Goal: Task Accomplishment & Management: Complete application form

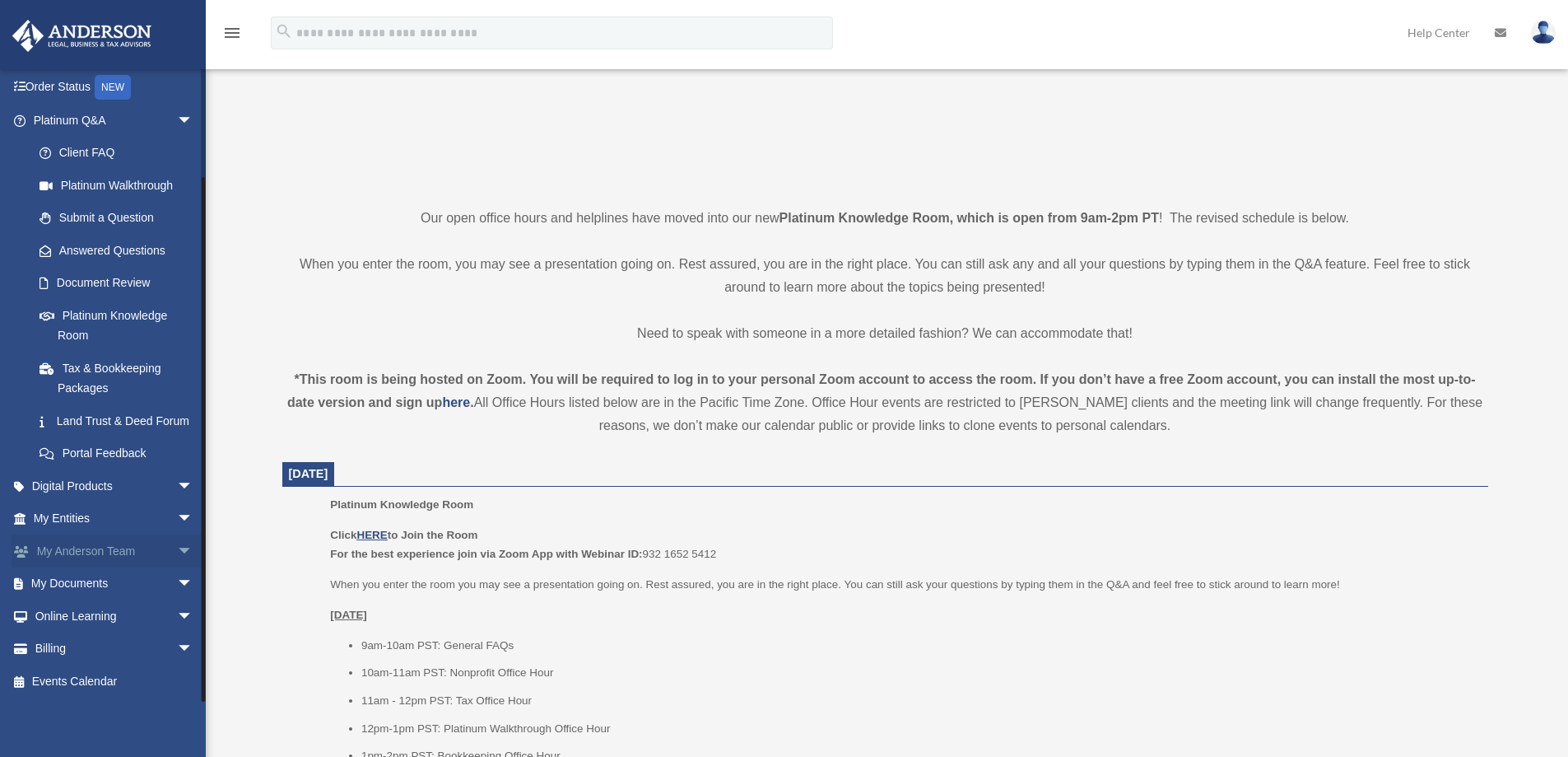
scroll to position [412, 0]
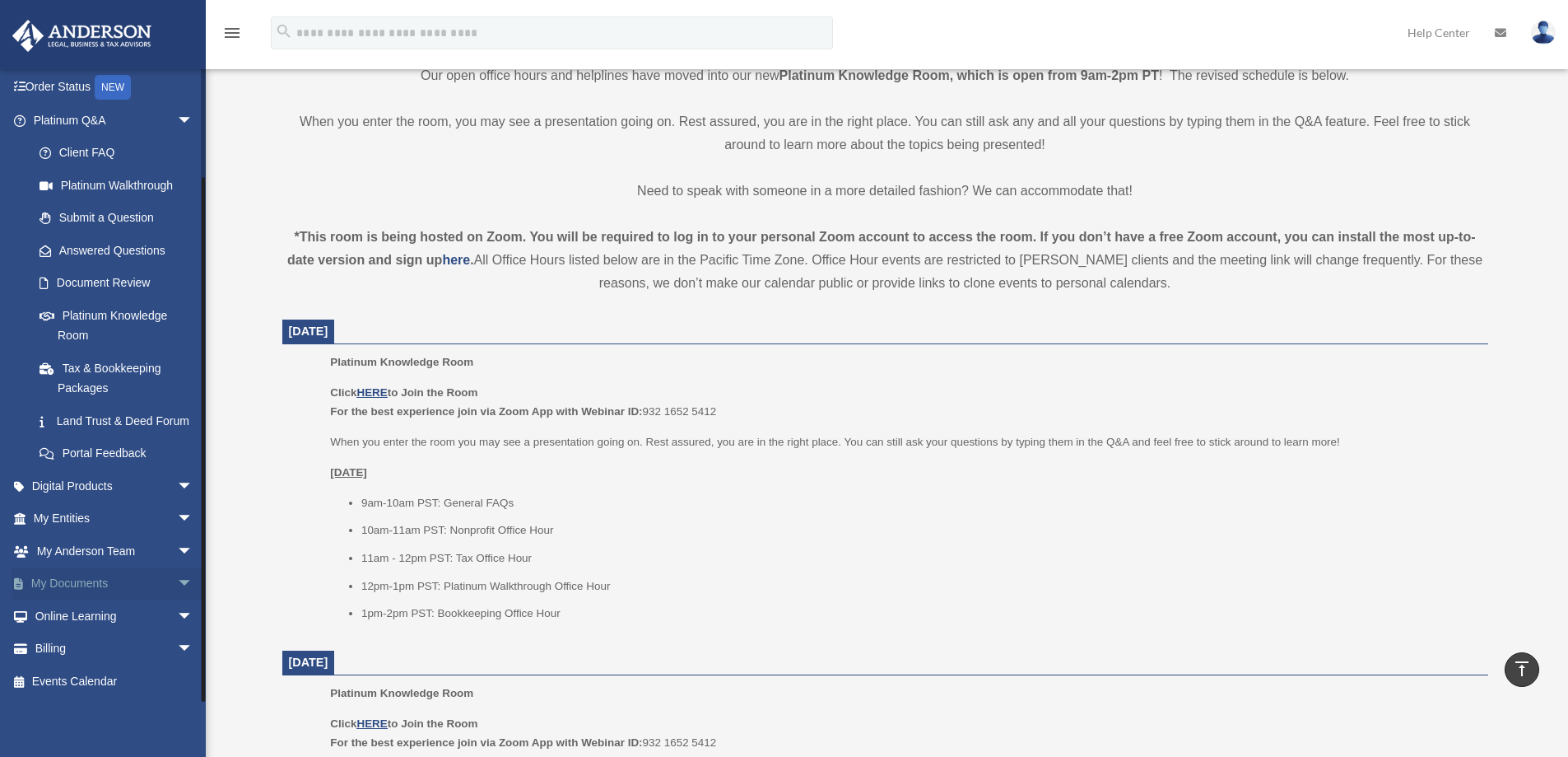
click at [177, 582] on span "arrow_drop_down" at bounding box center [193, 584] width 33 height 34
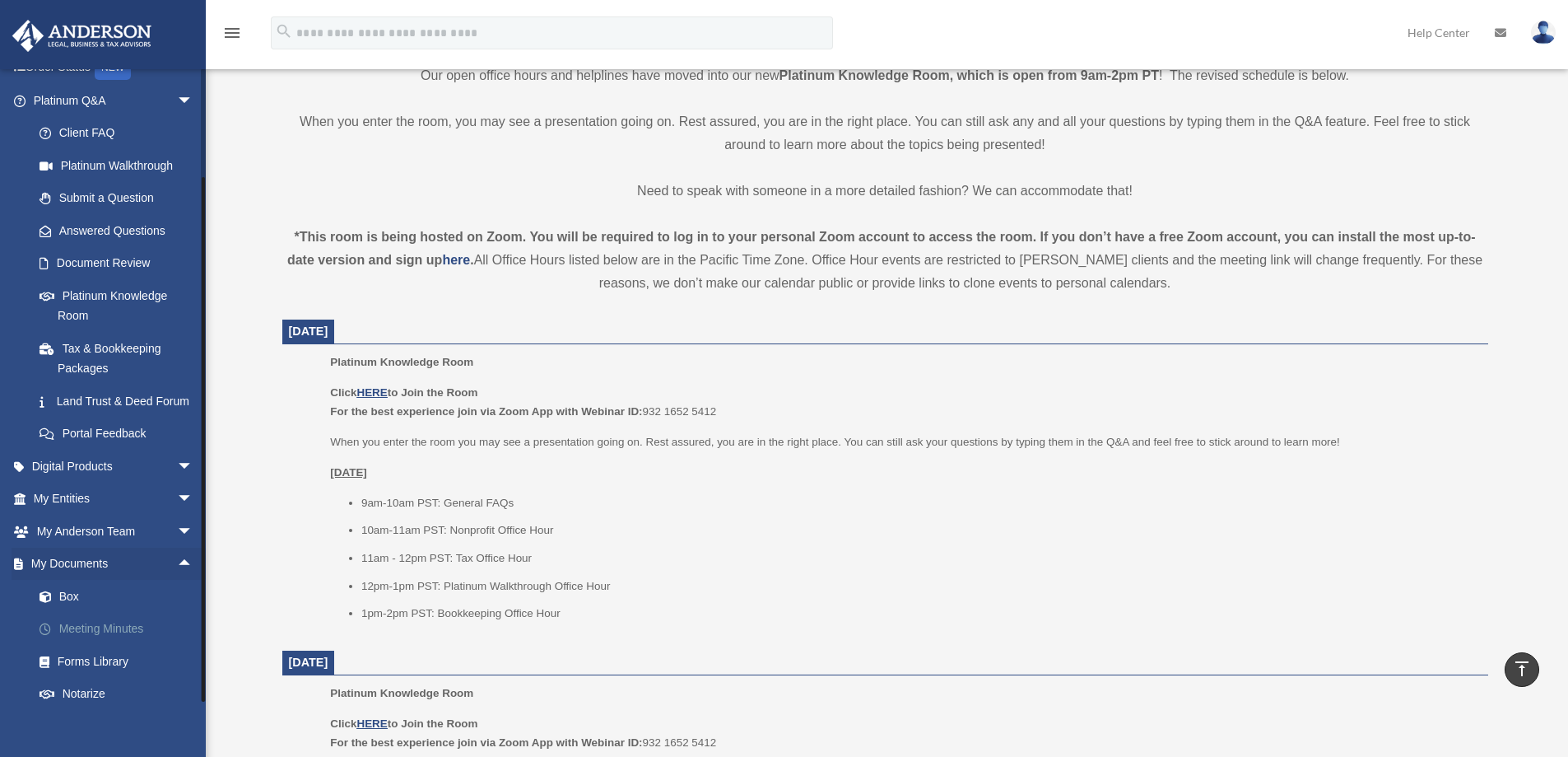
click at [96, 645] on link "Meeting Minutes" at bounding box center [120, 629] width 195 height 33
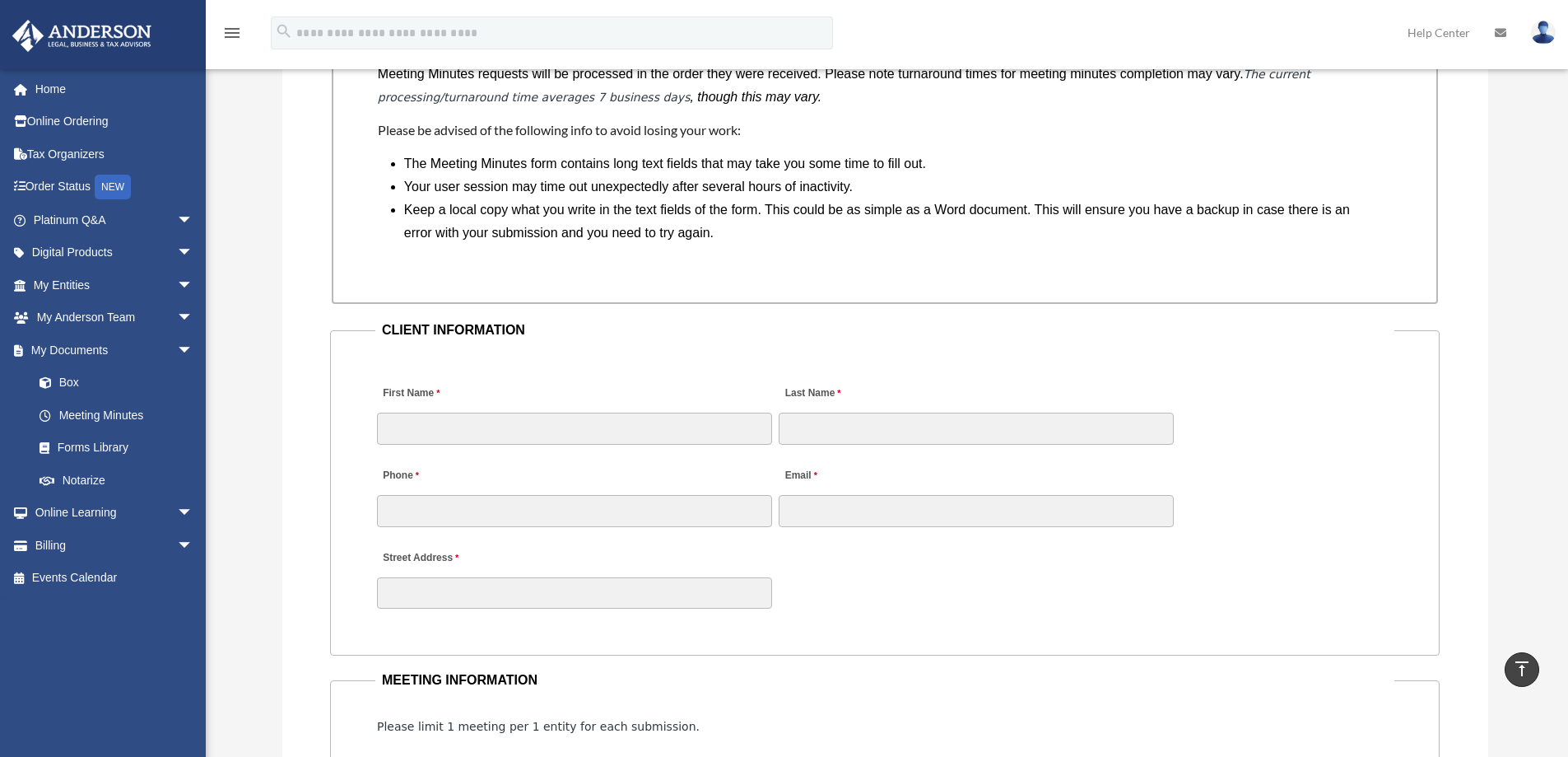
scroll to position [1483, 0]
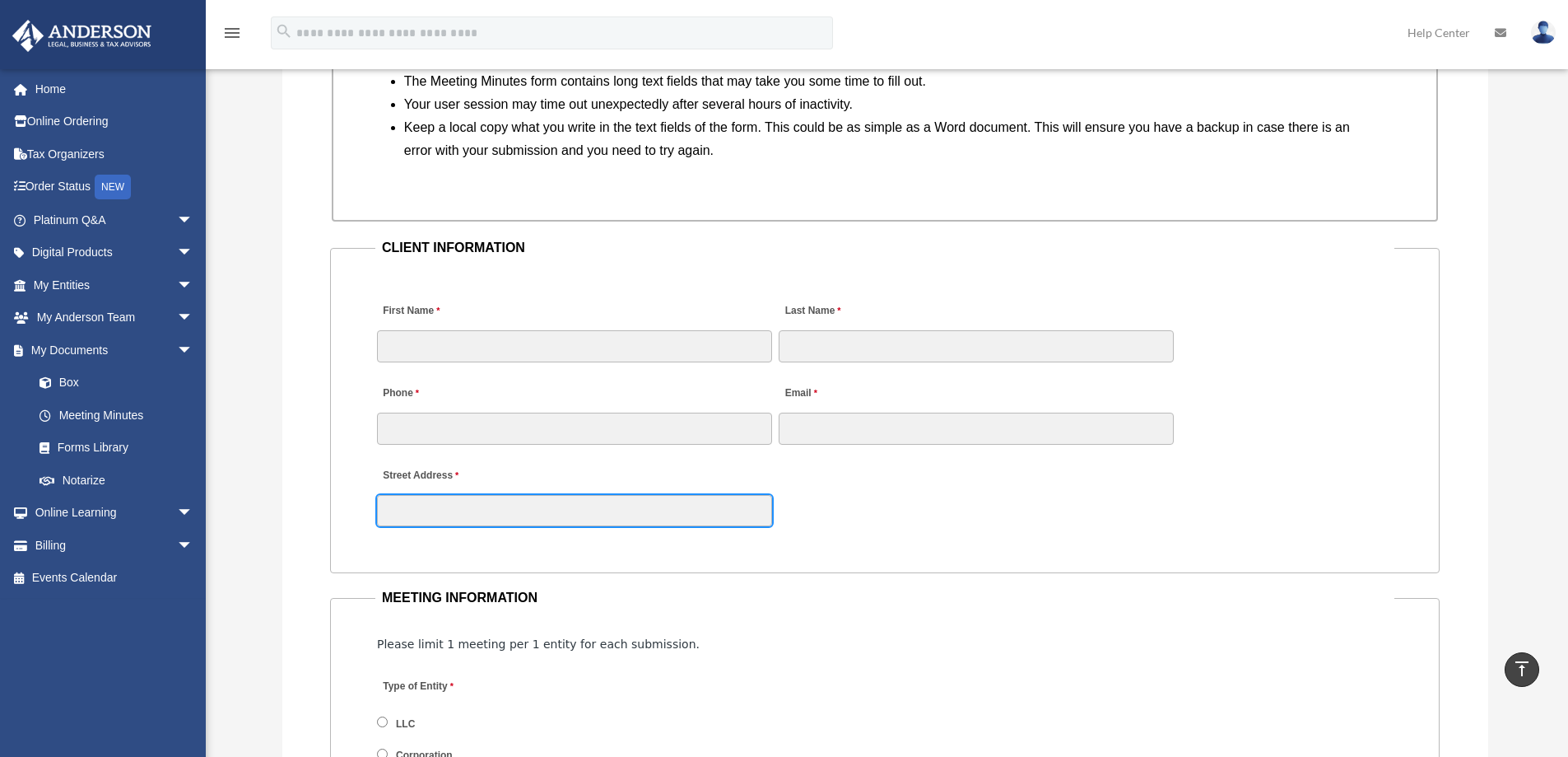
click at [585, 527] on div "Street Address" at bounding box center [885, 492] width 1019 height 72
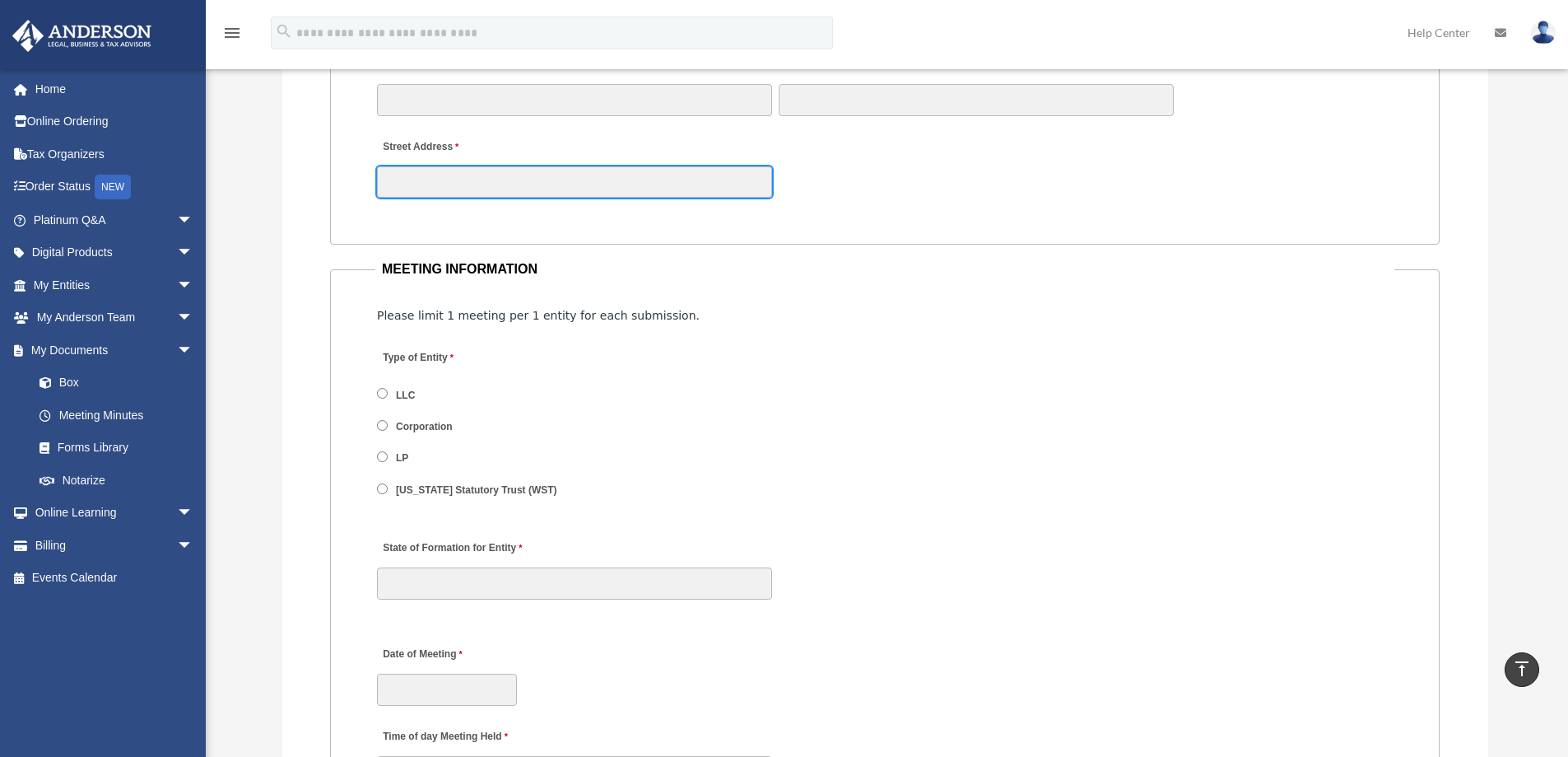
scroll to position [1812, 0]
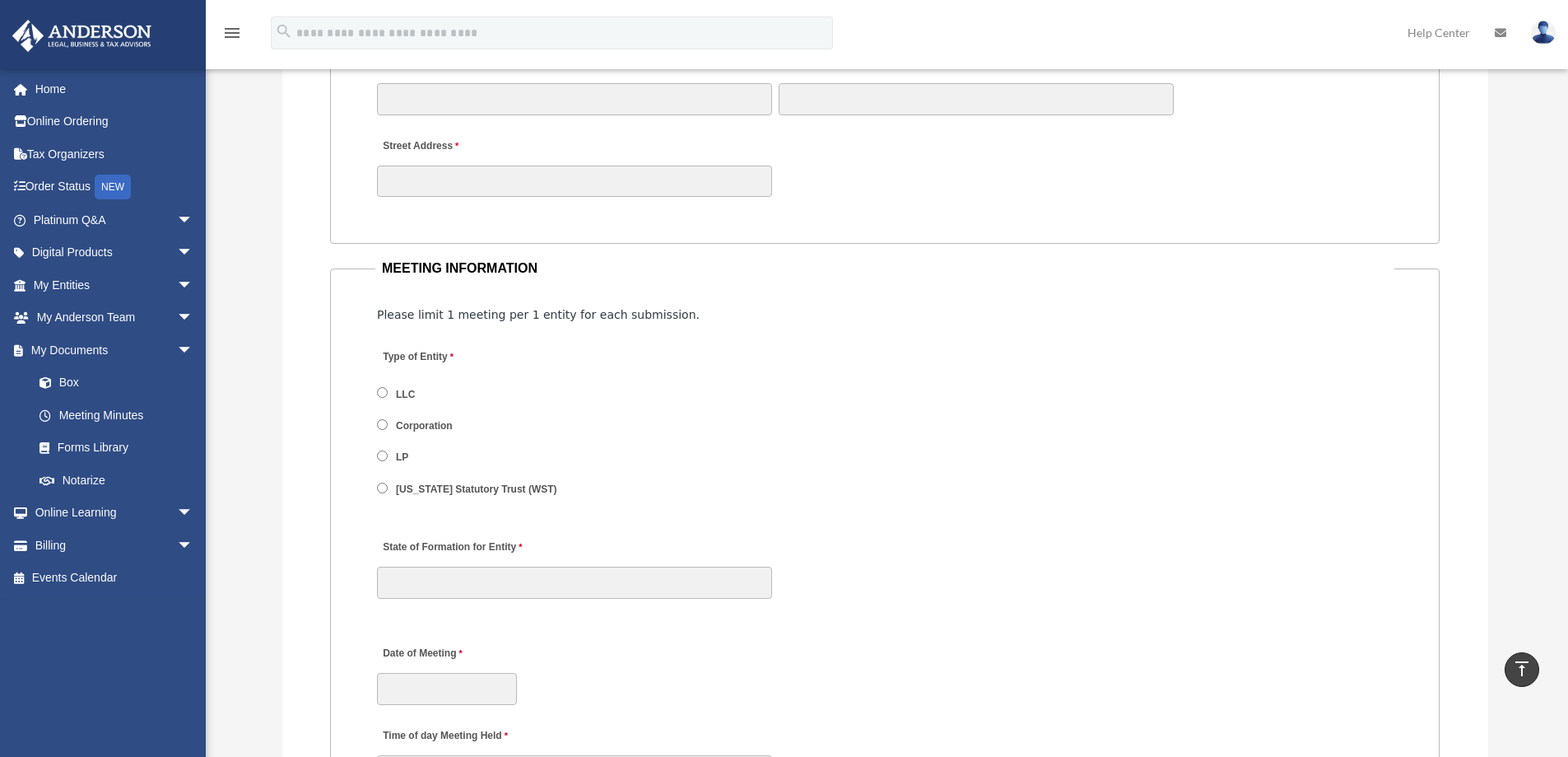
click at [399, 393] on label "LLC" at bounding box center [406, 394] width 30 height 15
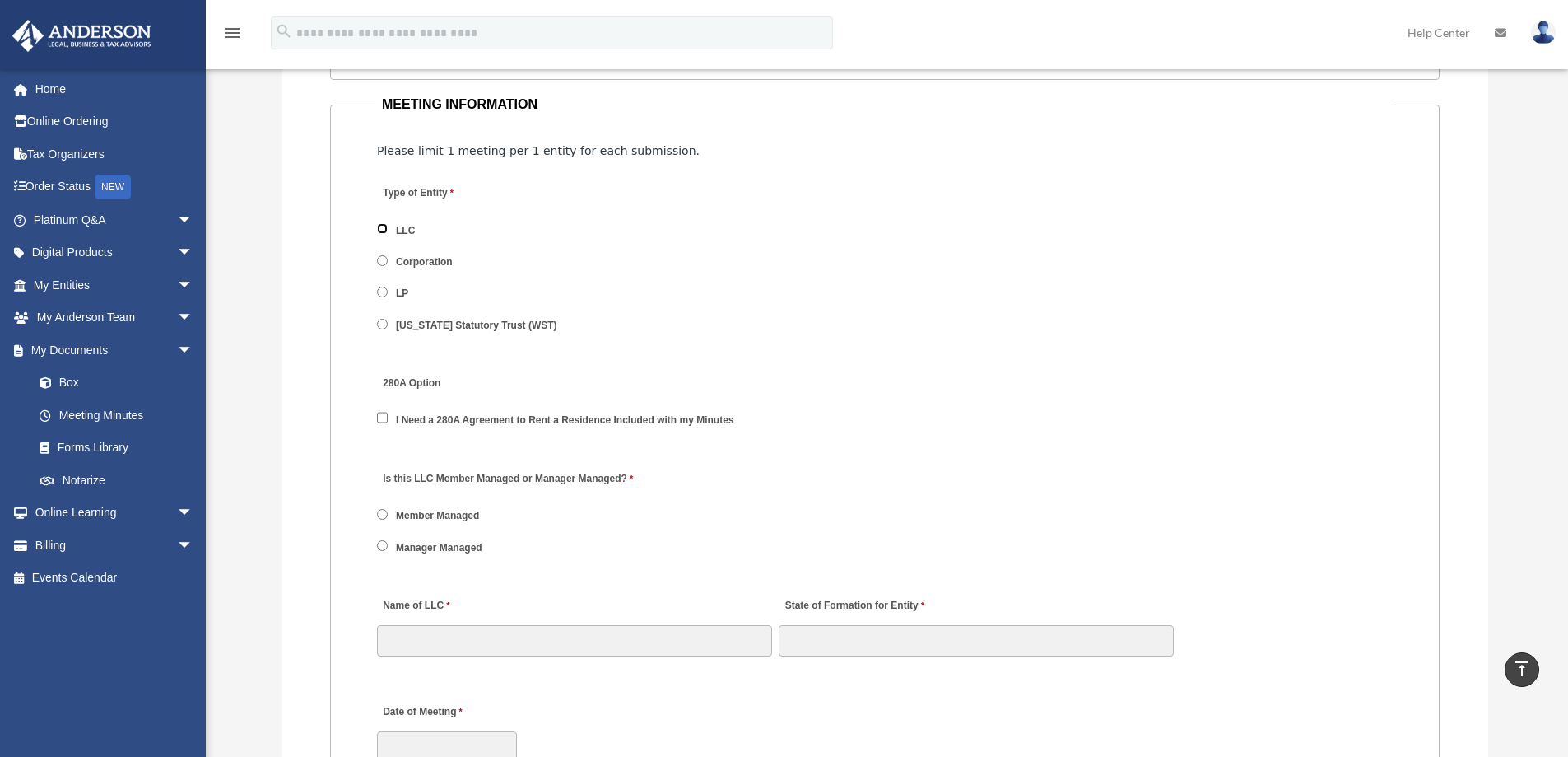
scroll to position [1977, 0]
click at [428, 542] on label "Manager Managed" at bounding box center [439, 546] width 97 height 15
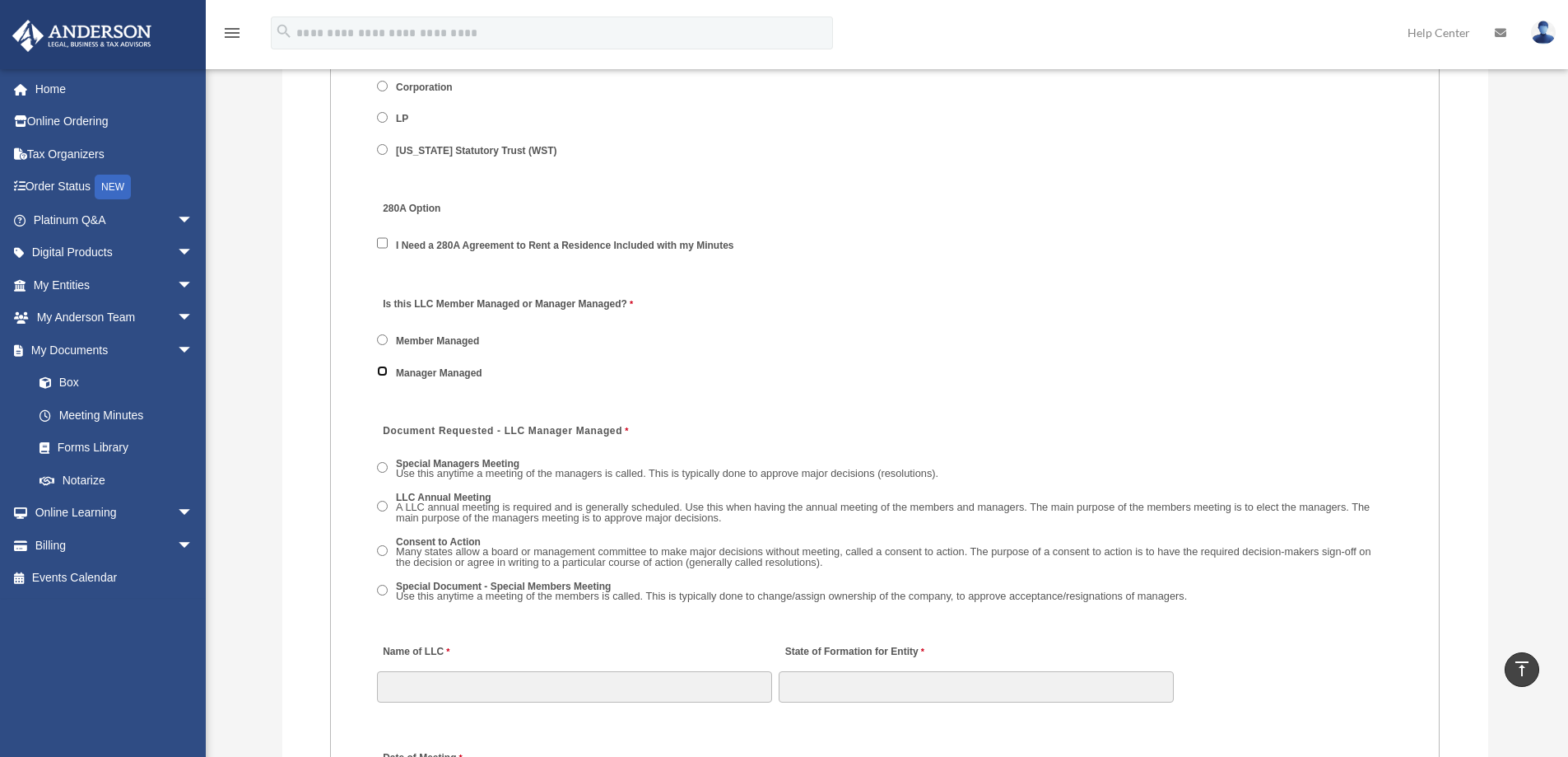
scroll to position [2224, 0]
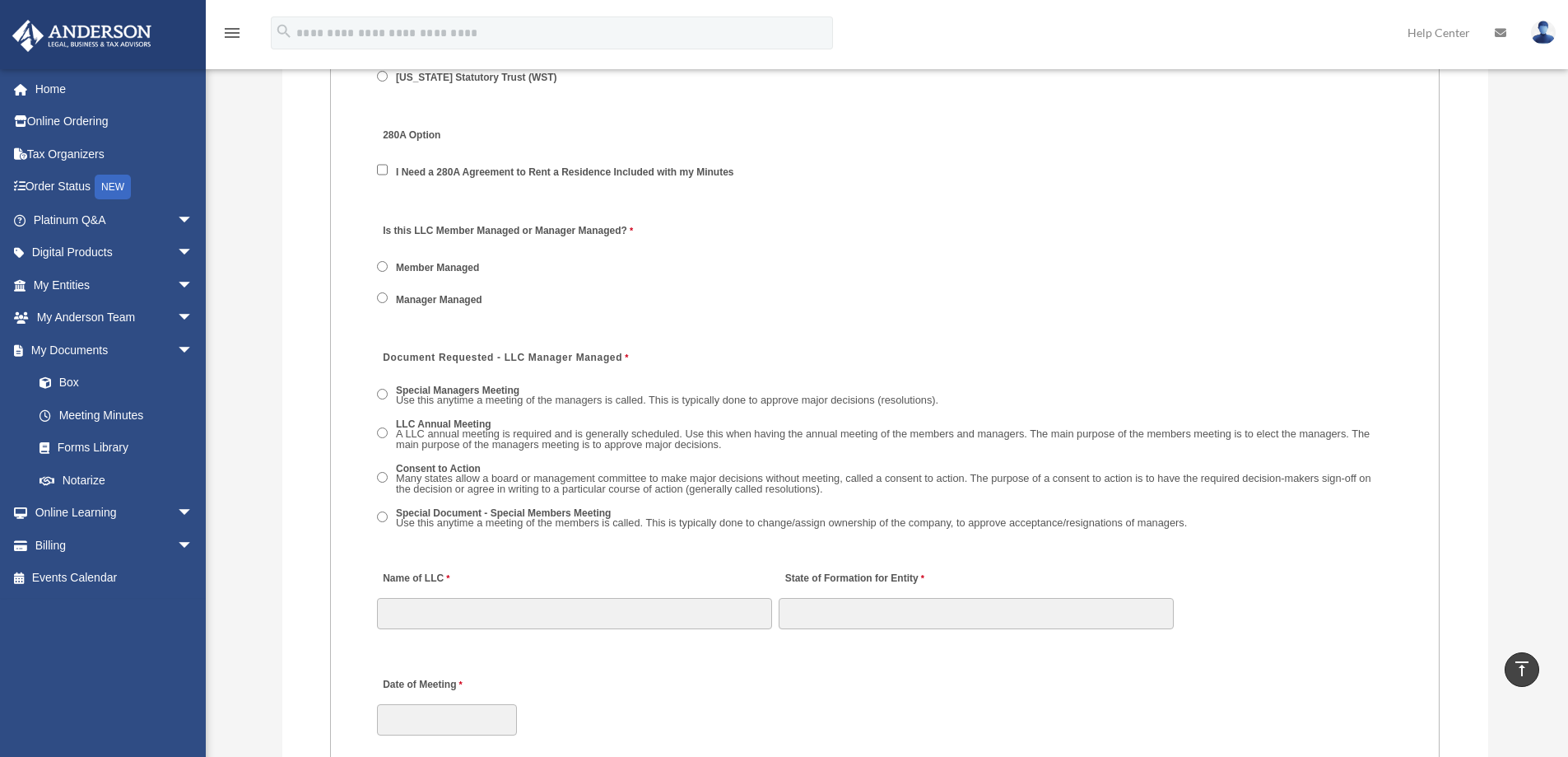
click at [543, 516] on span "Use this anytime a meeting of the members is called. This is typically done to …" at bounding box center [791, 522] width 791 height 12
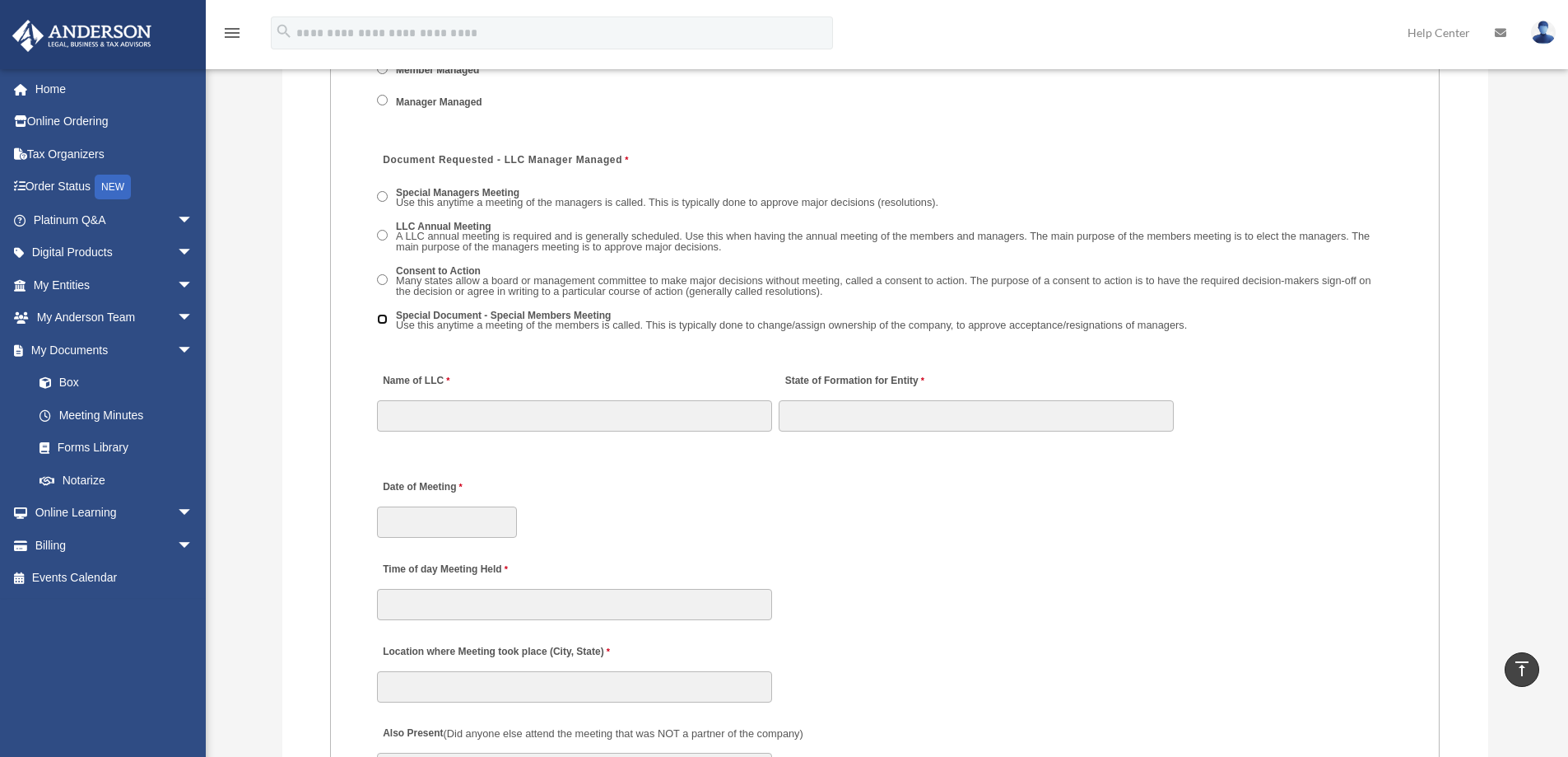
scroll to position [2471, 0]
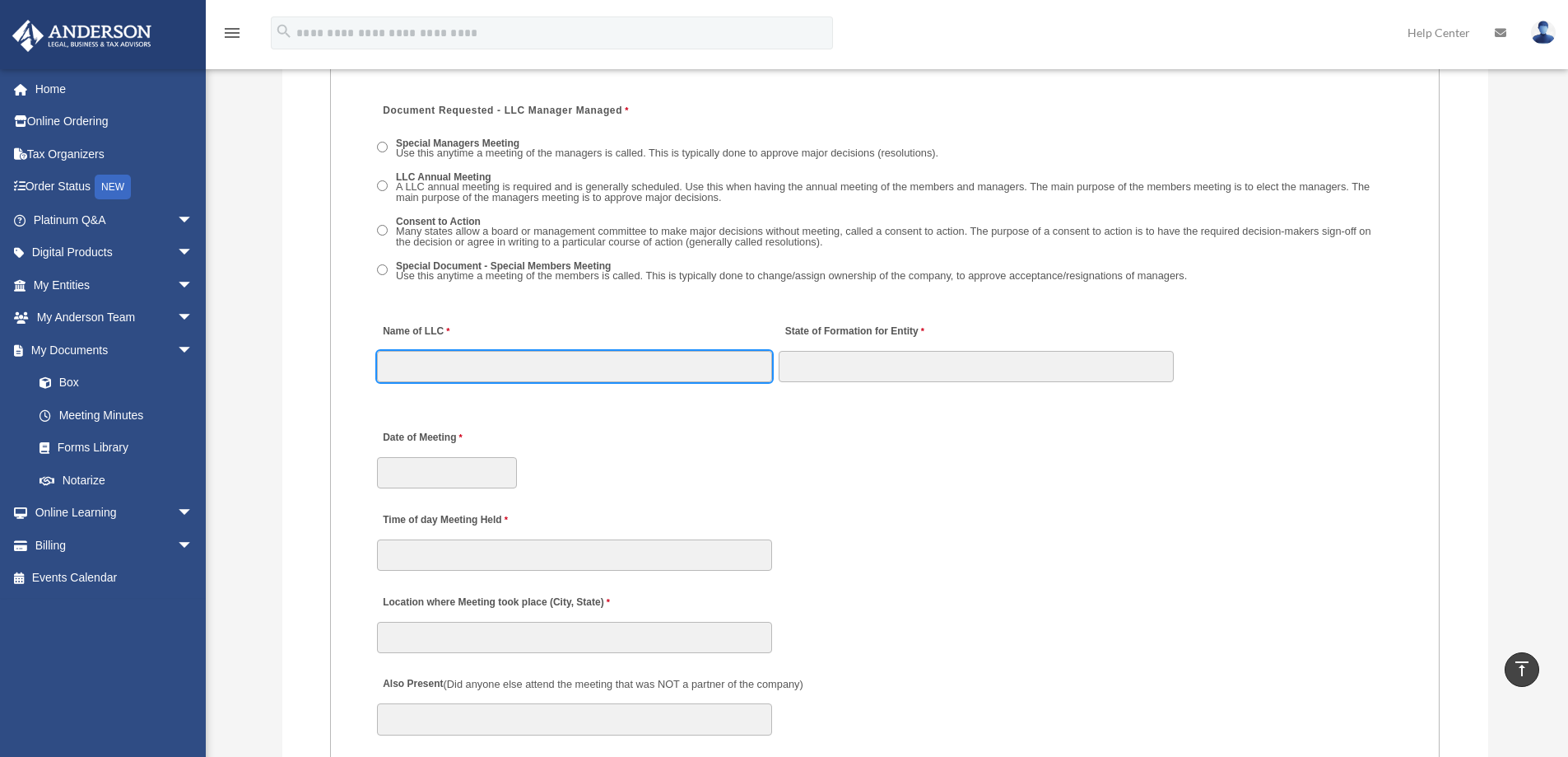
click at [465, 362] on input "Name of LLC" at bounding box center [574, 366] width 395 height 31
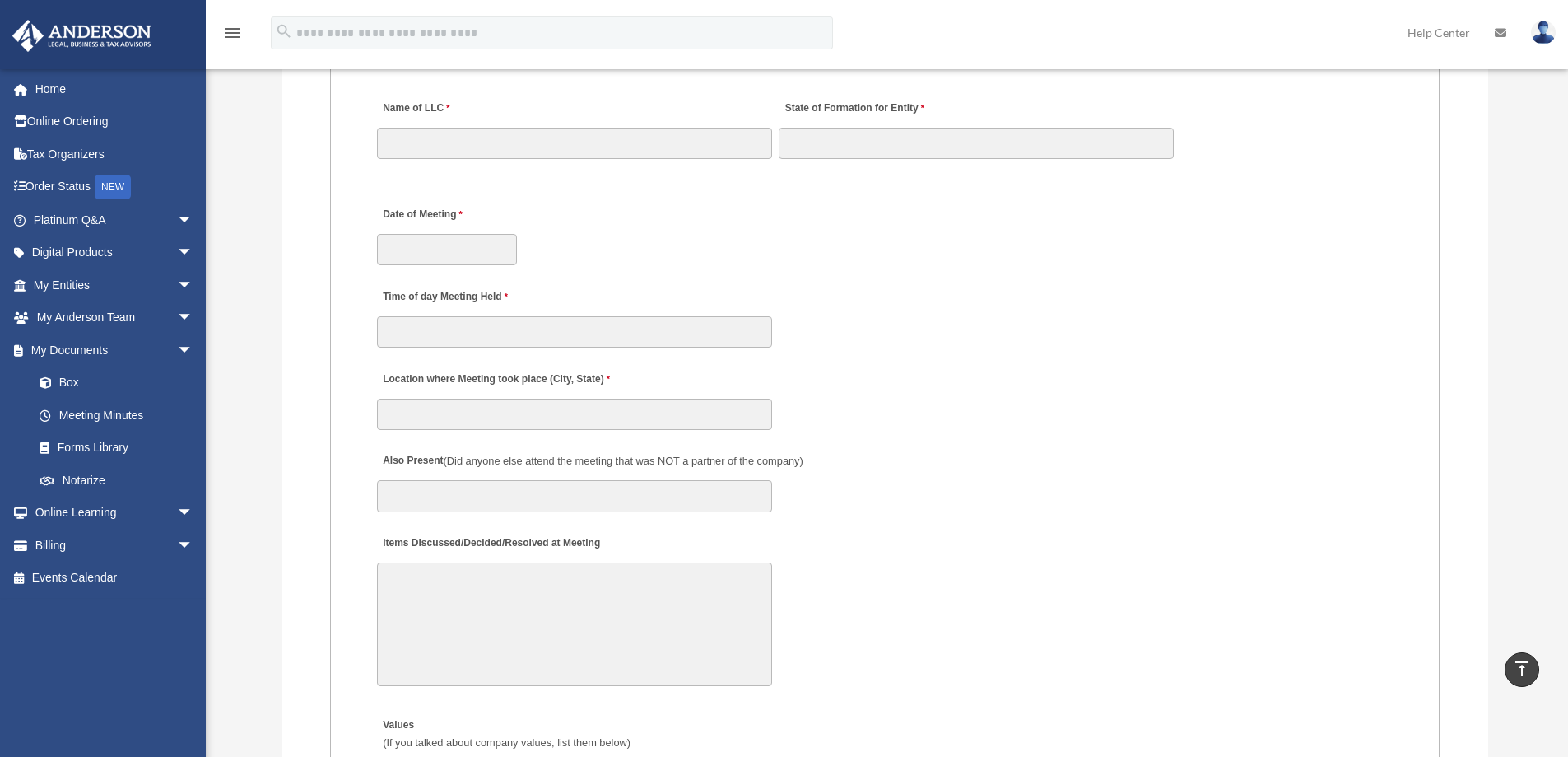
scroll to position [2718, 0]
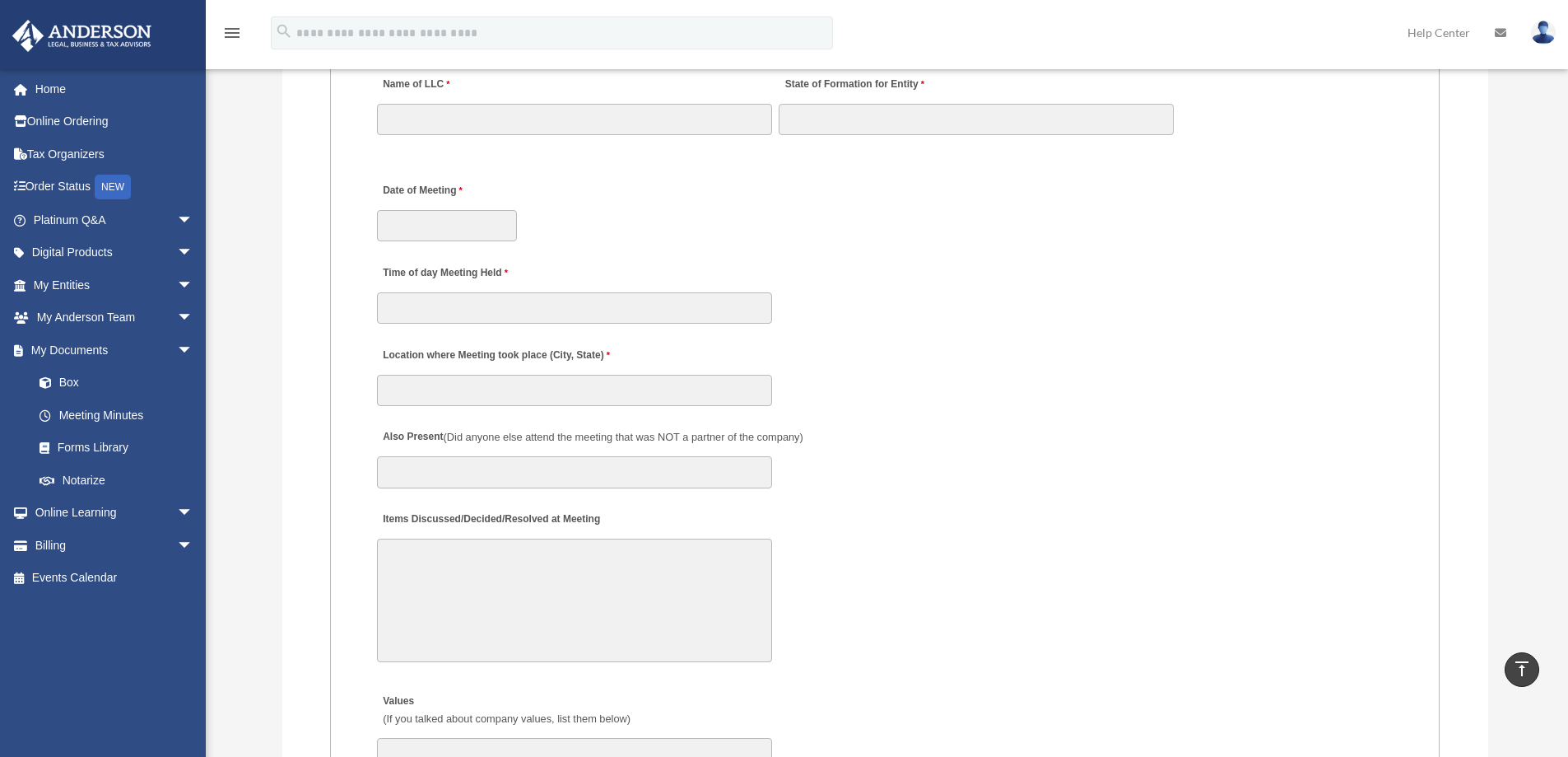
click at [1035, 511] on fieldset "MEETING INFORMATION Please limit 1 meeting per 1 entity for each submission. Ty…" at bounding box center [884, 480] width 1109 height 2258
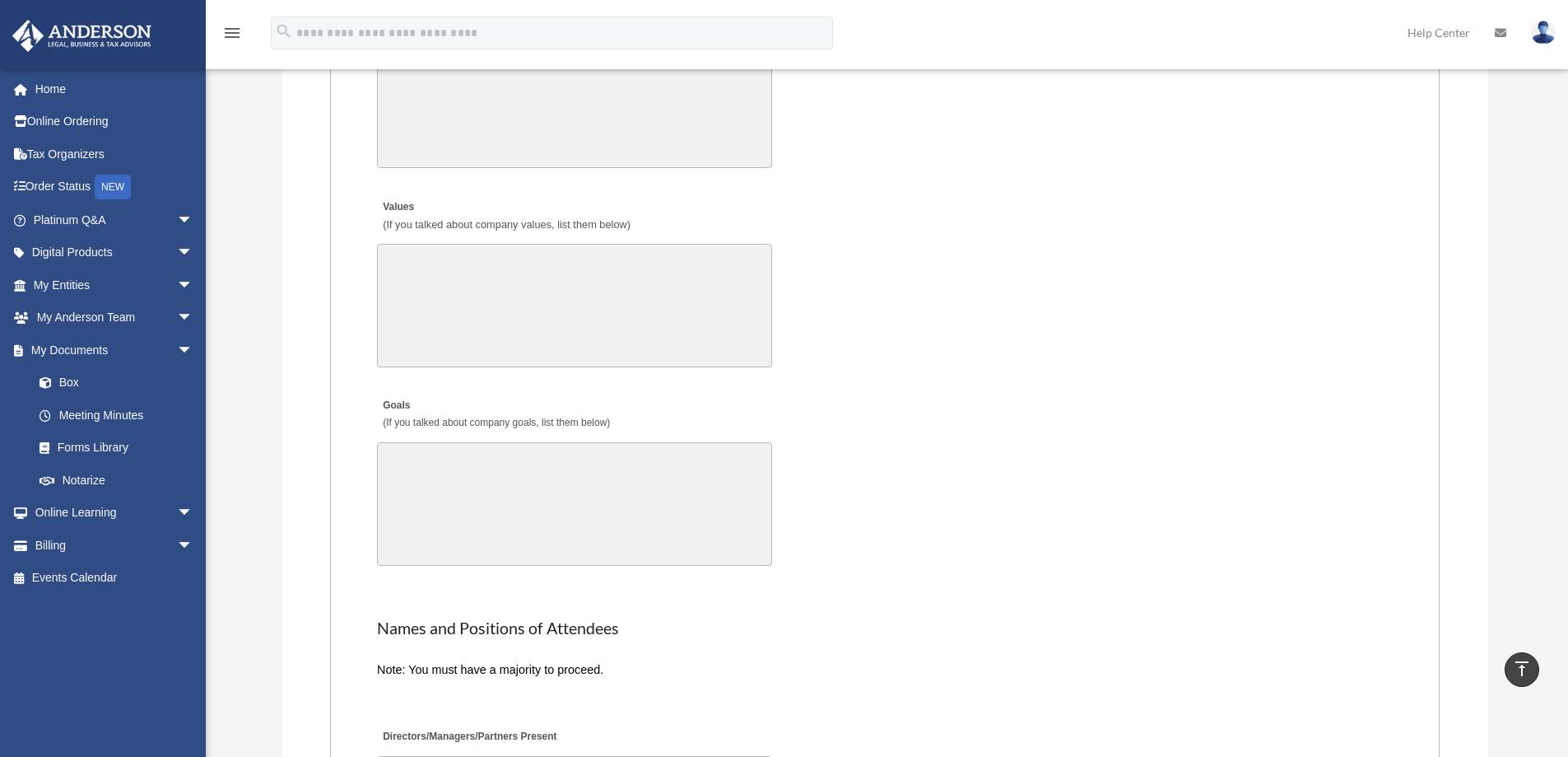
scroll to position [2800, 0]
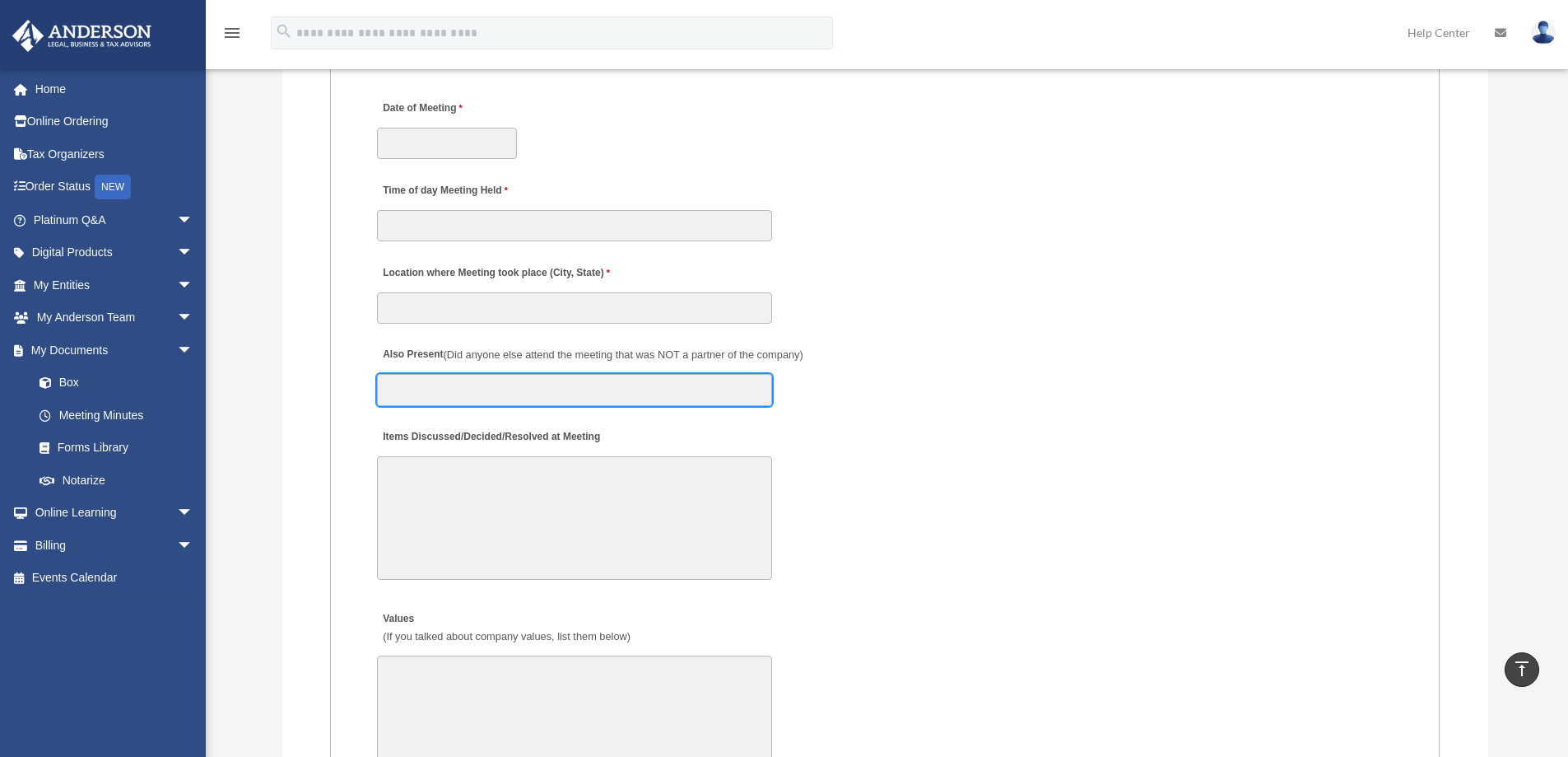
click at [514, 385] on input "Also Present (Did anyone else attend the meeting that was NOT a partner of the …" at bounding box center [574, 389] width 395 height 31
click at [511, 384] on input "Also Present (Did anyone else attend the meeting that was NOT a partner of the …" at bounding box center [574, 389] width 395 height 31
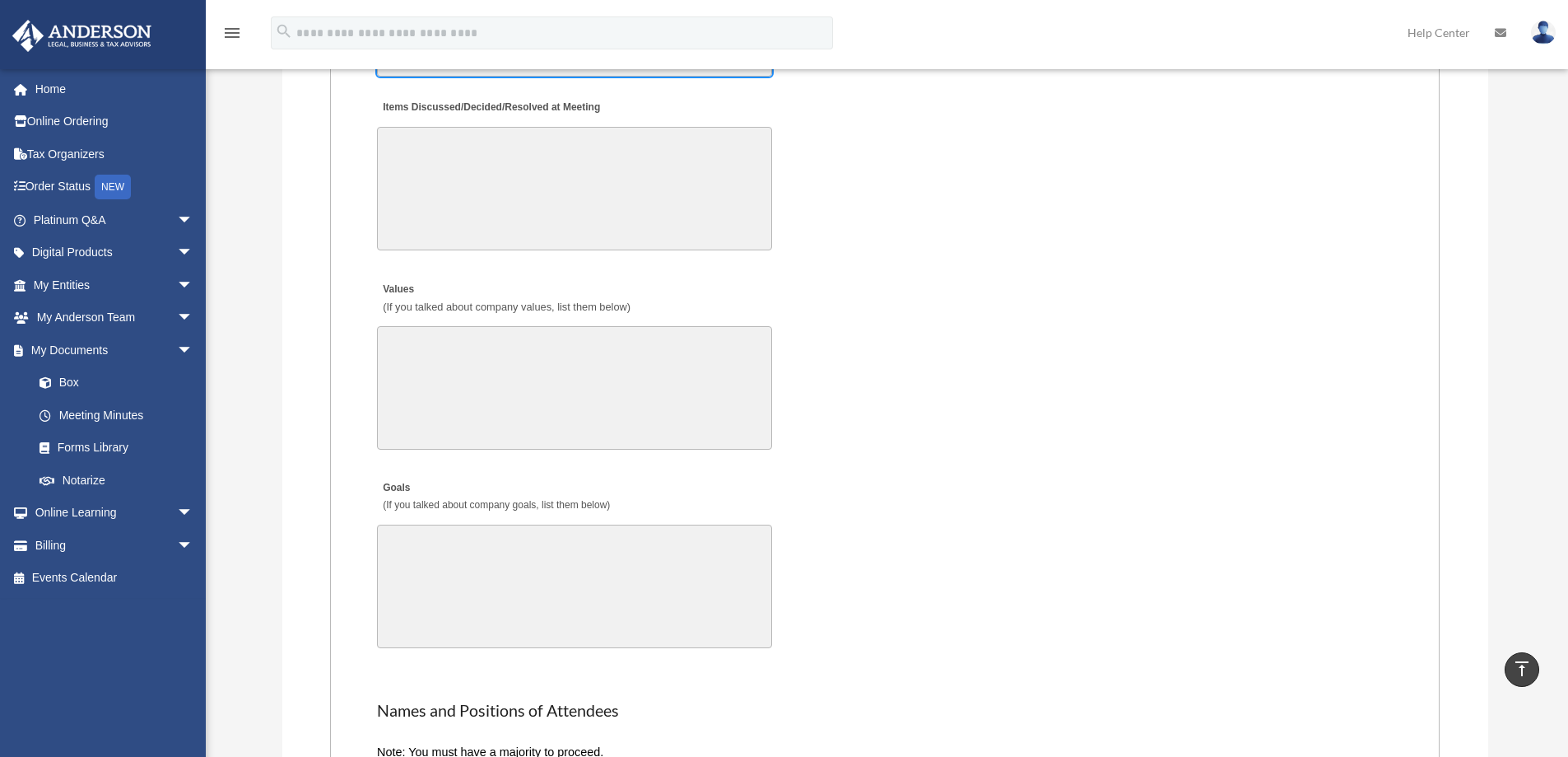
scroll to position [3212, 0]
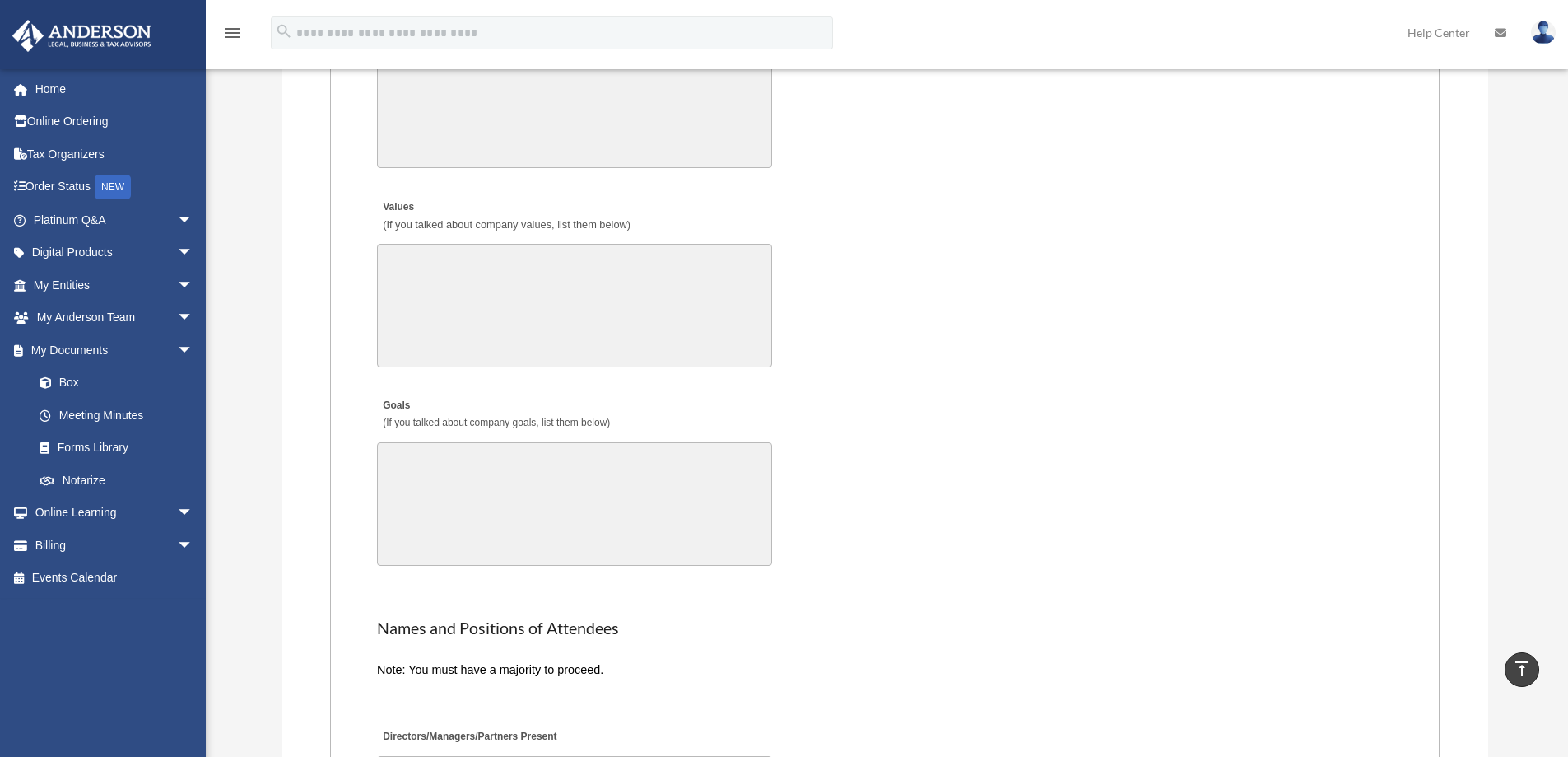
drag, startPoint x: 526, startPoint y: 278, endPoint x: 535, endPoint y: 278, distance: 9.0
click at [530, 284] on textarea "Values (If you talked about company values, list them below)" at bounding box center [574, 306] width 395 height 124
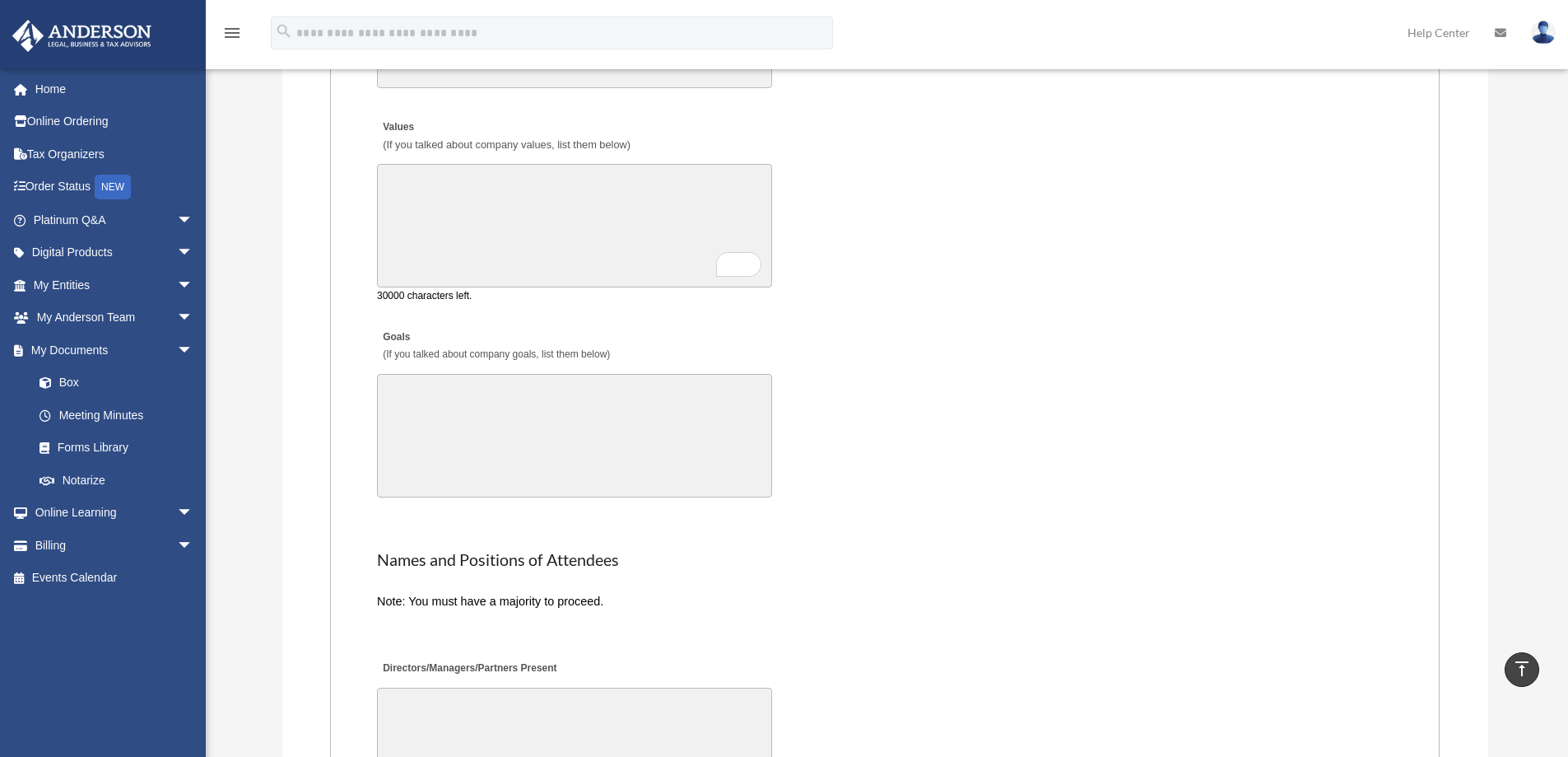
scroll to position [3542, 0]
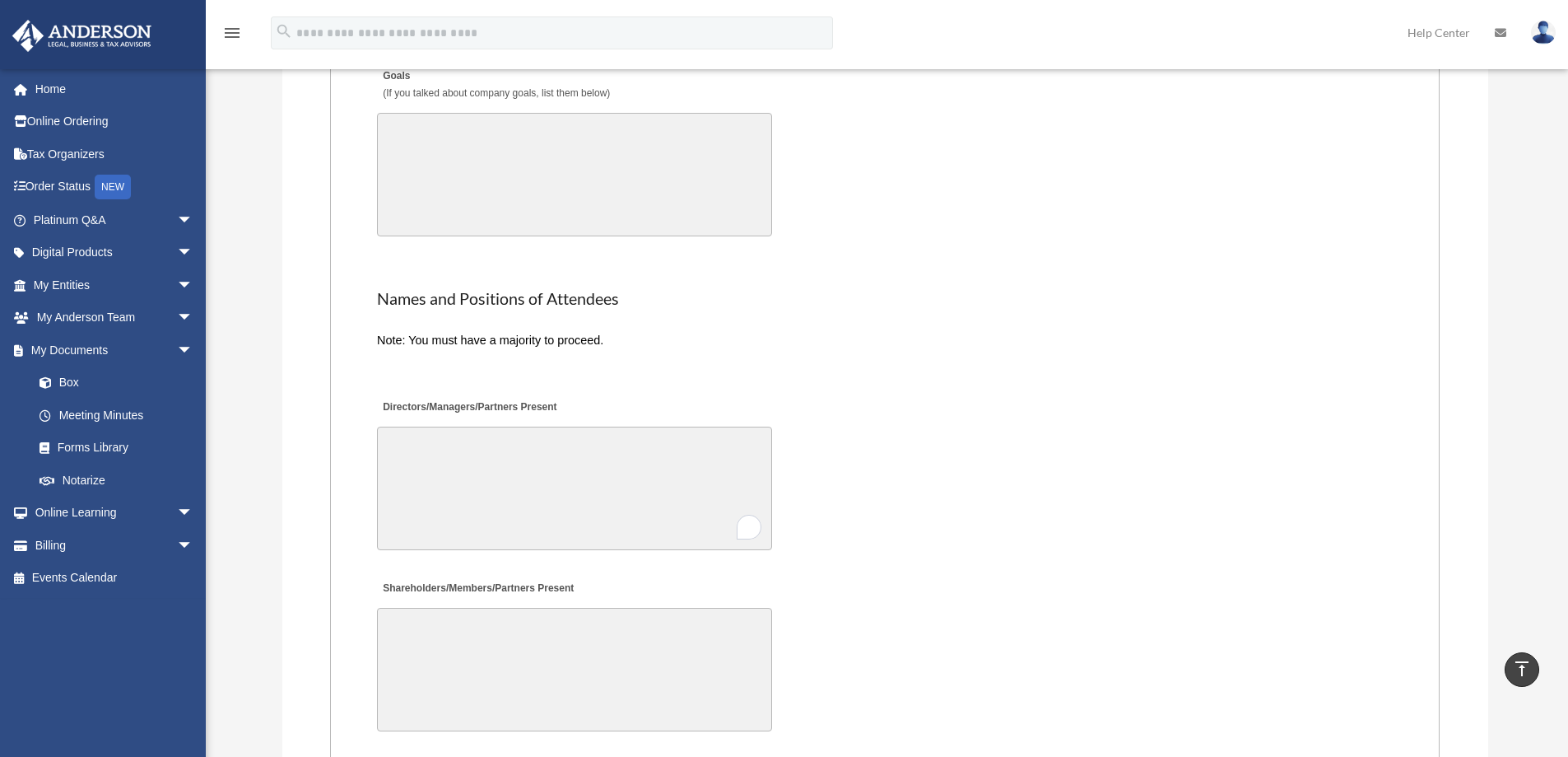
click at [582, 440] on textarea "Directors/Managers/Partners Present" at bounding box center [574, 489] width 395 height 124
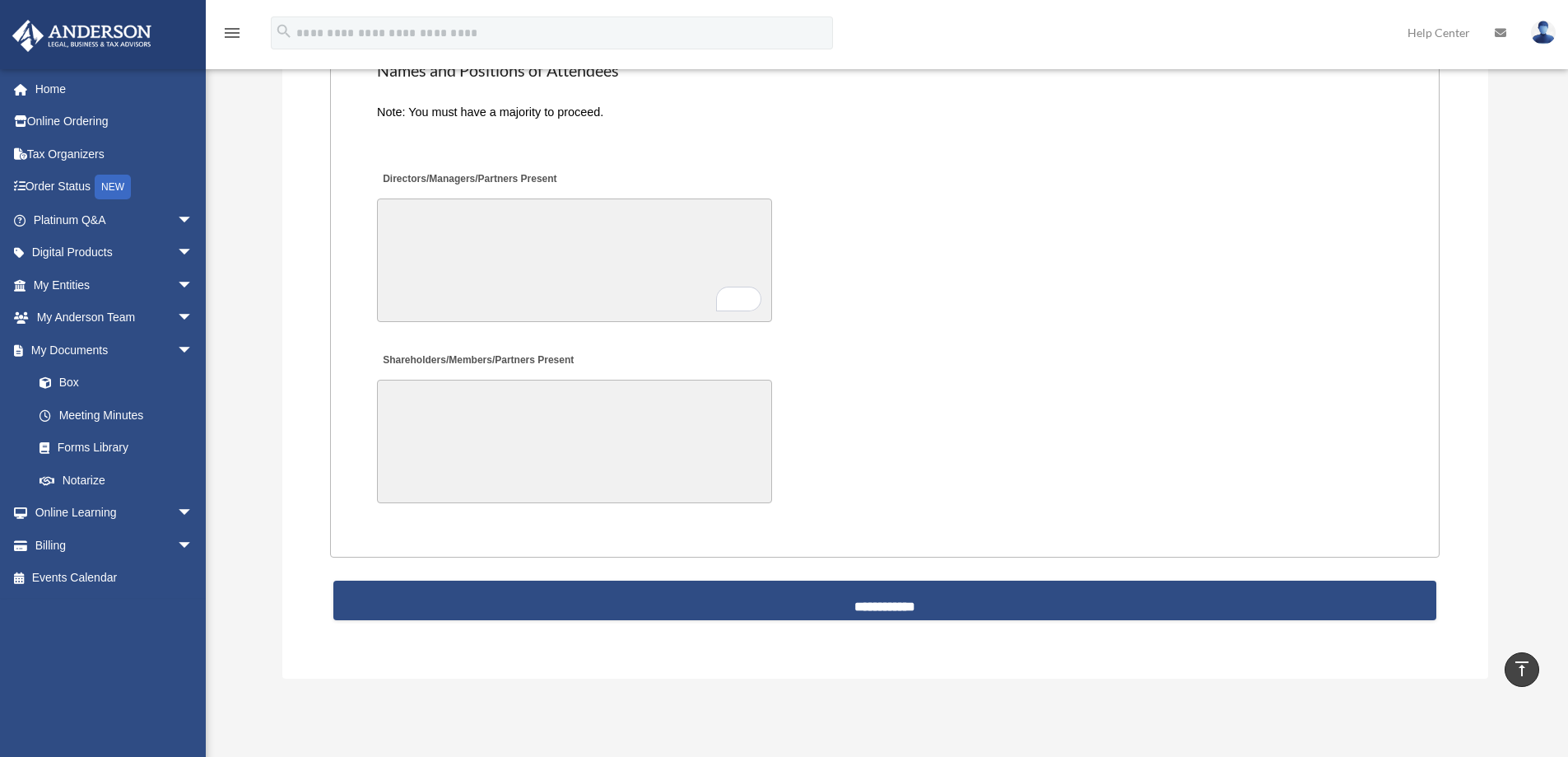
scroll to position [3789, 0]
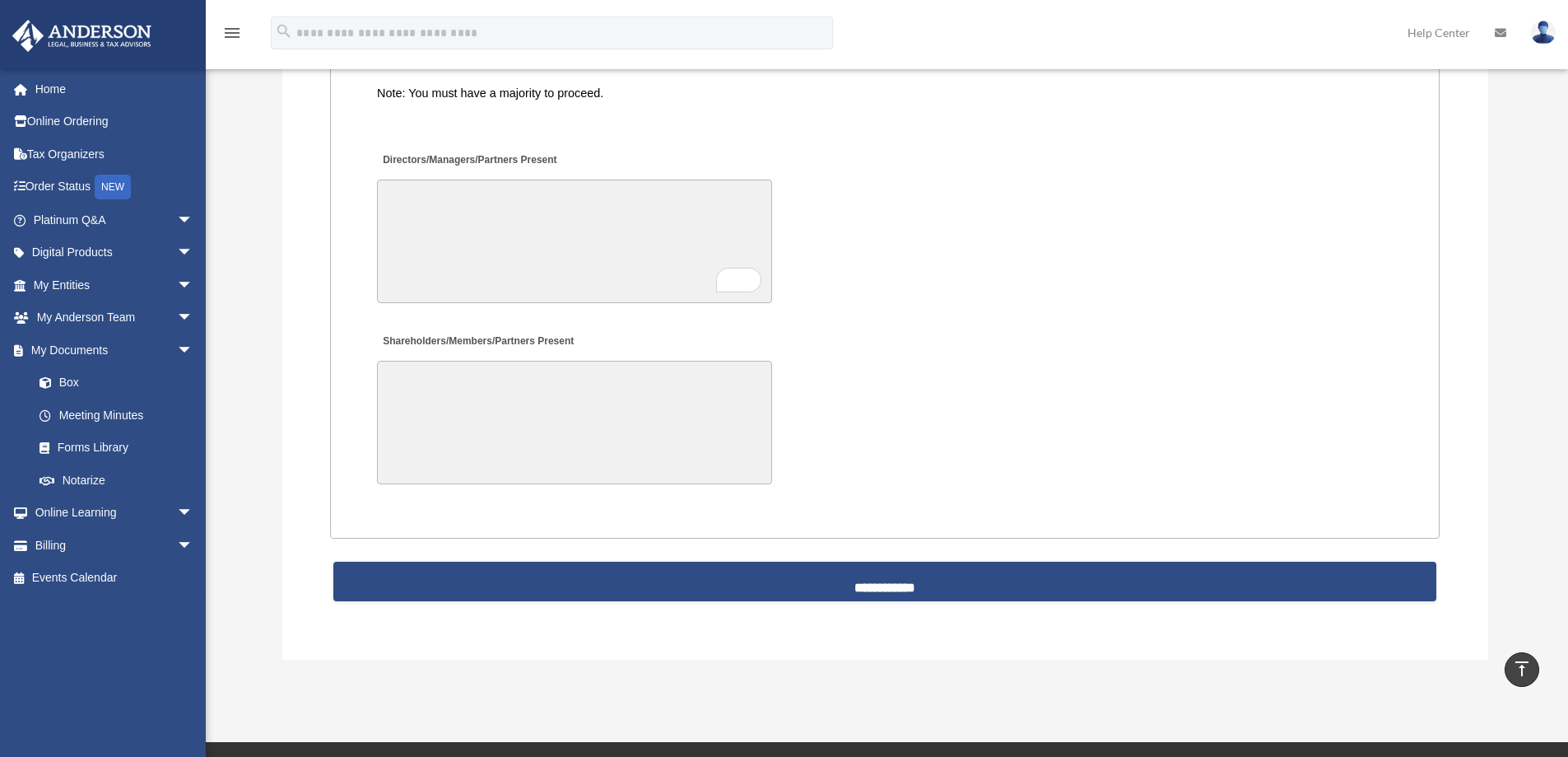
click at [528, 398] on textarea "Shareholders/Members/Partners Present" at bounding box center [574, 423] width 395 height 124
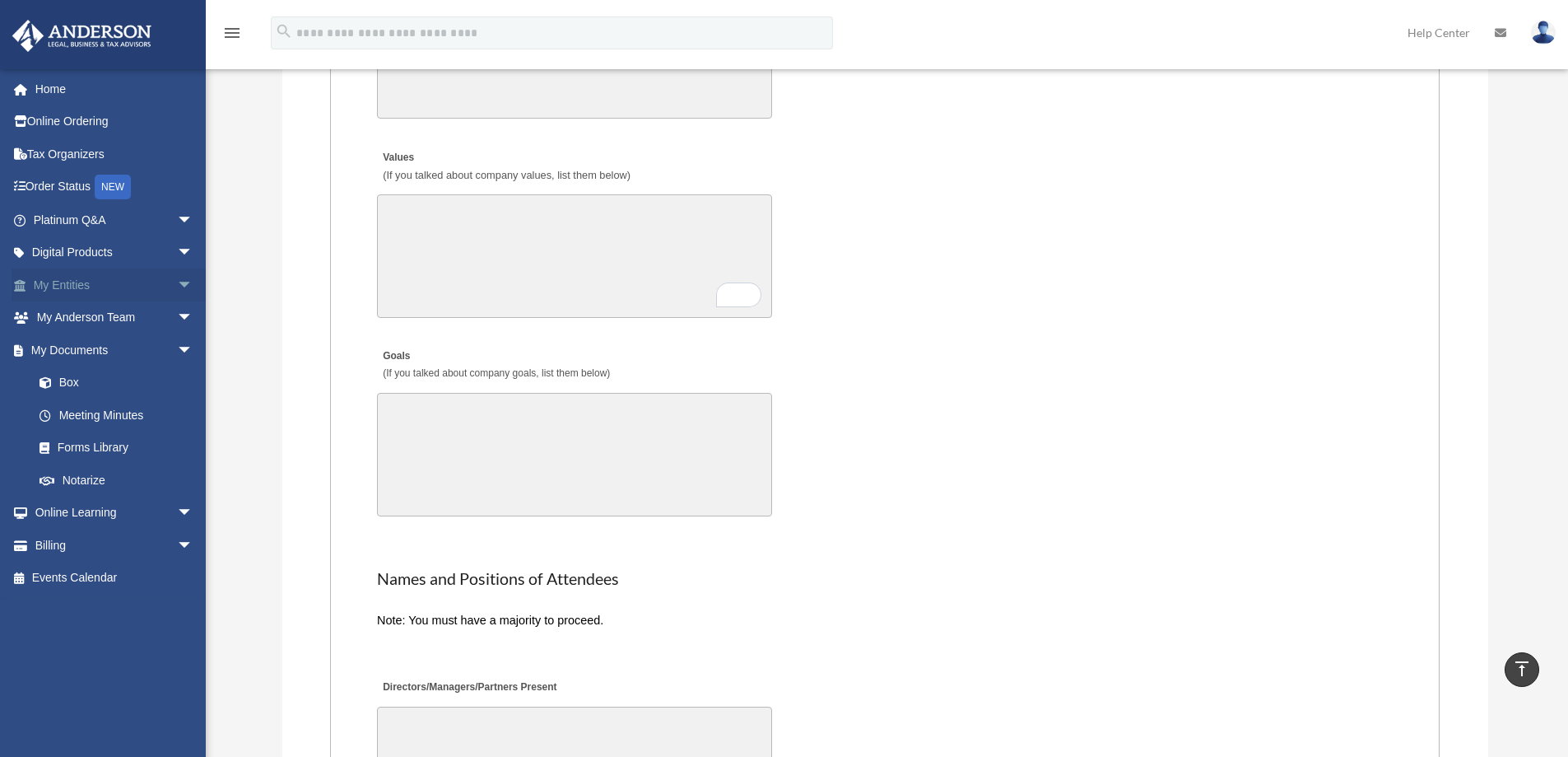
scroll to position [3048, 0]
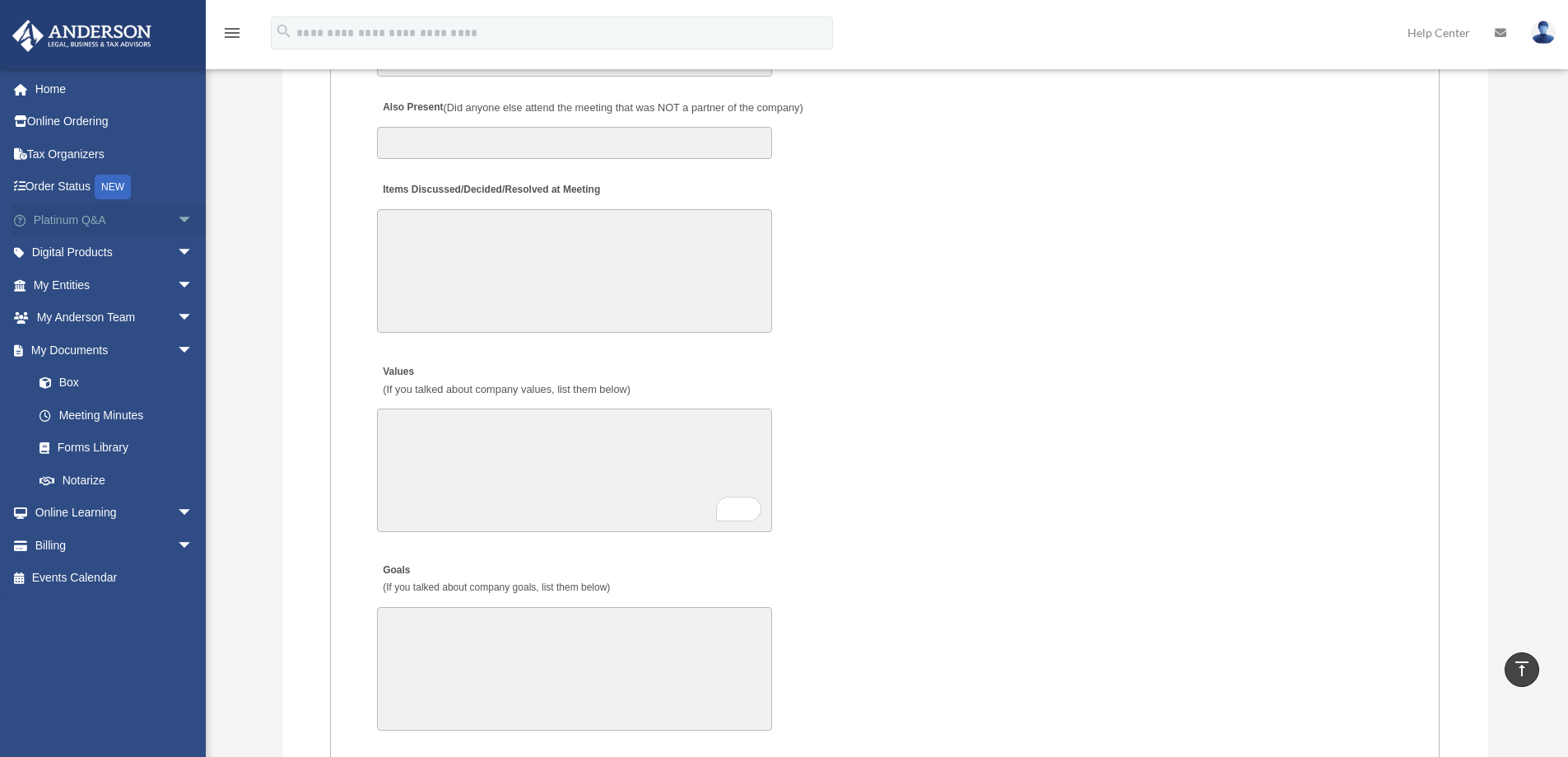
click at [180, 221] on span "arrow_drop_down" at bounding box center [193, 220] width 33 height 34
